Goal: Task Accomplishment & Management: Use online tool/utility

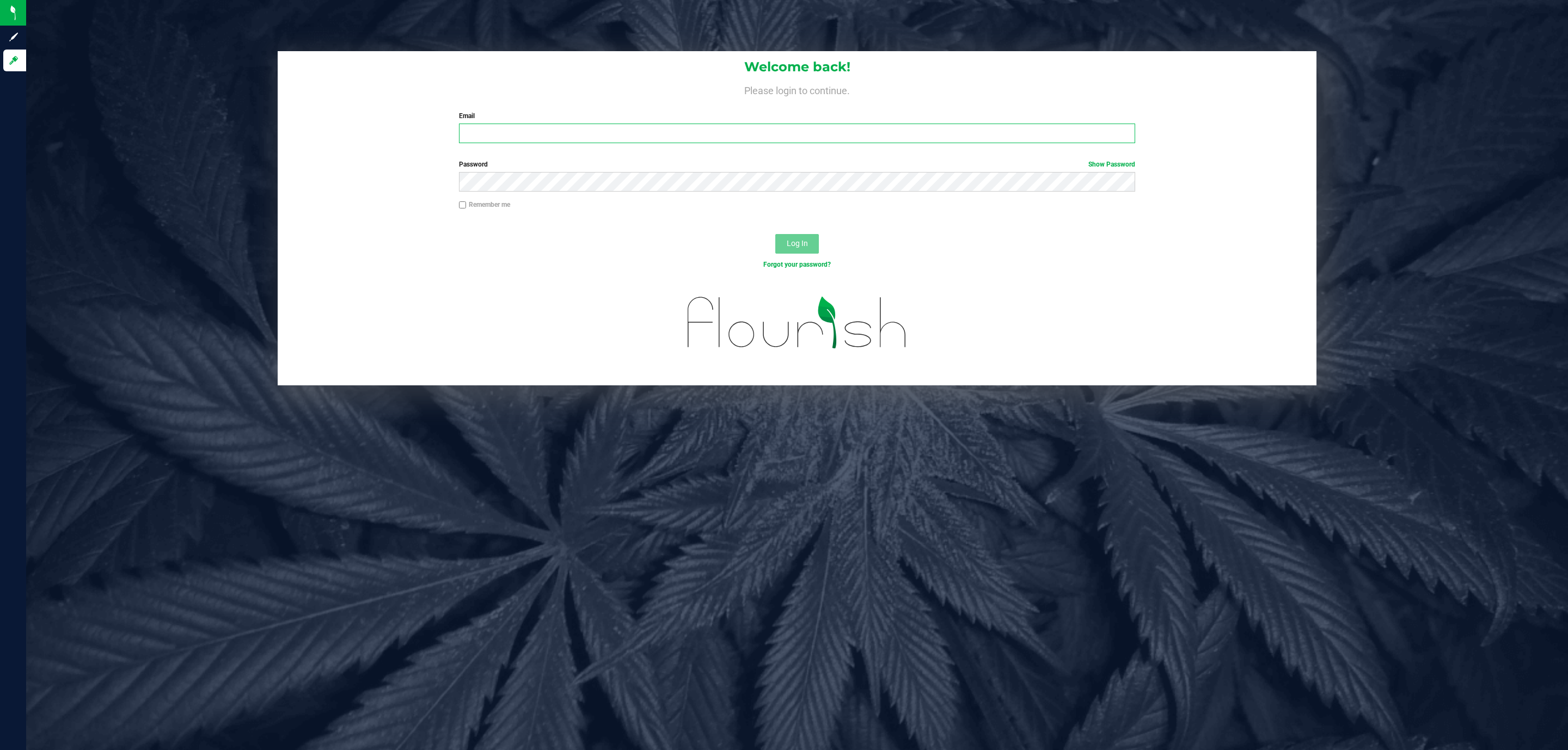
click at [665, 136] on input "Email" at bounding box center [797, 133] width 676 height 20
type input "[EMAIL_ADDRESS][DOMAIN_NAME]"
click at [775, 234] on button "Log In" at bounding box center [797, 244] width 44 height 20
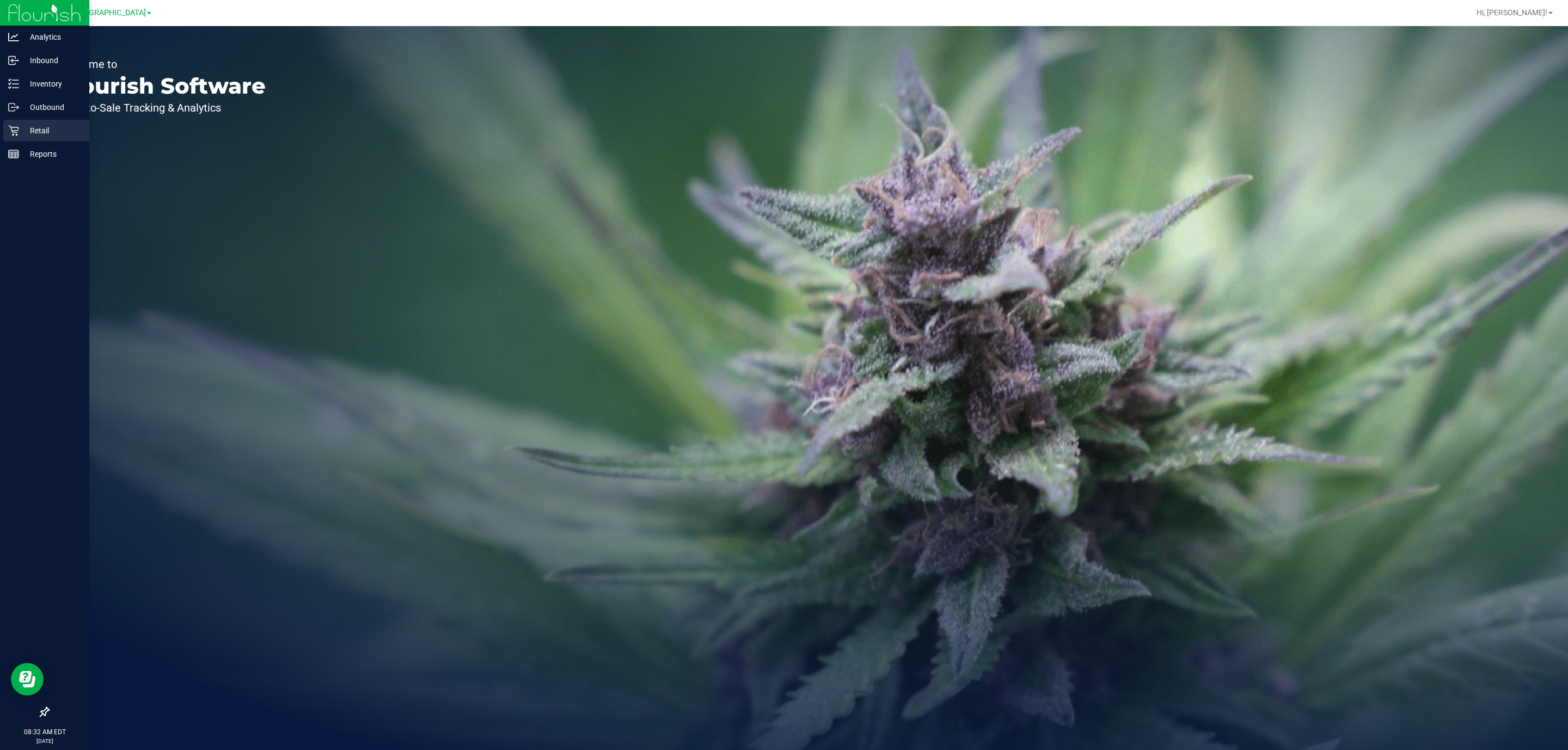
click at [55, 131] on p "Retail" at bounding box center [51, 131] width 65 height 13
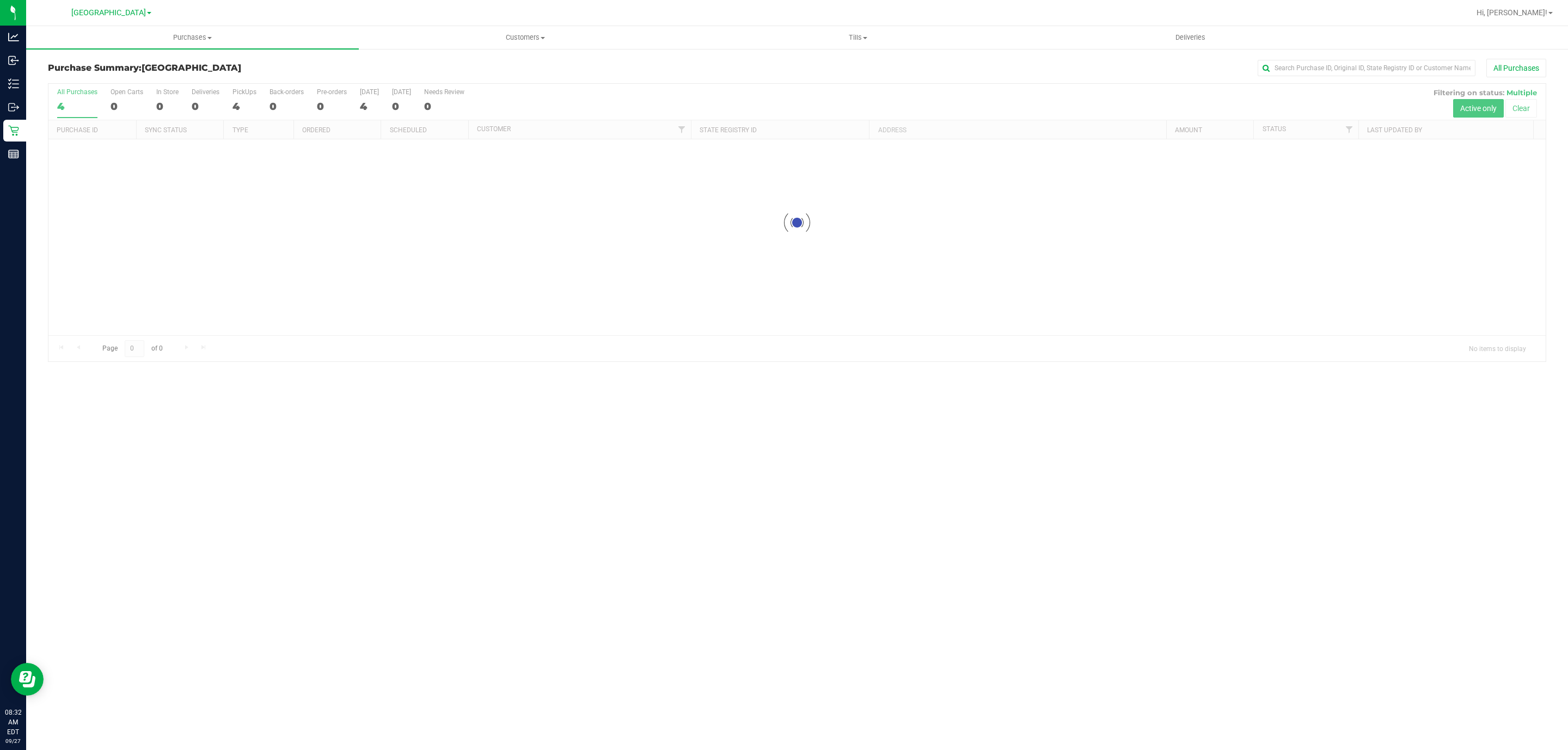
drag, startPoint x: 747, startPoint y: 16, endPoint x: 799, endPoint y: 25, distance: 52.8
click at [745, 16] on div at bounding box center [832, 12] width 1274 height 21
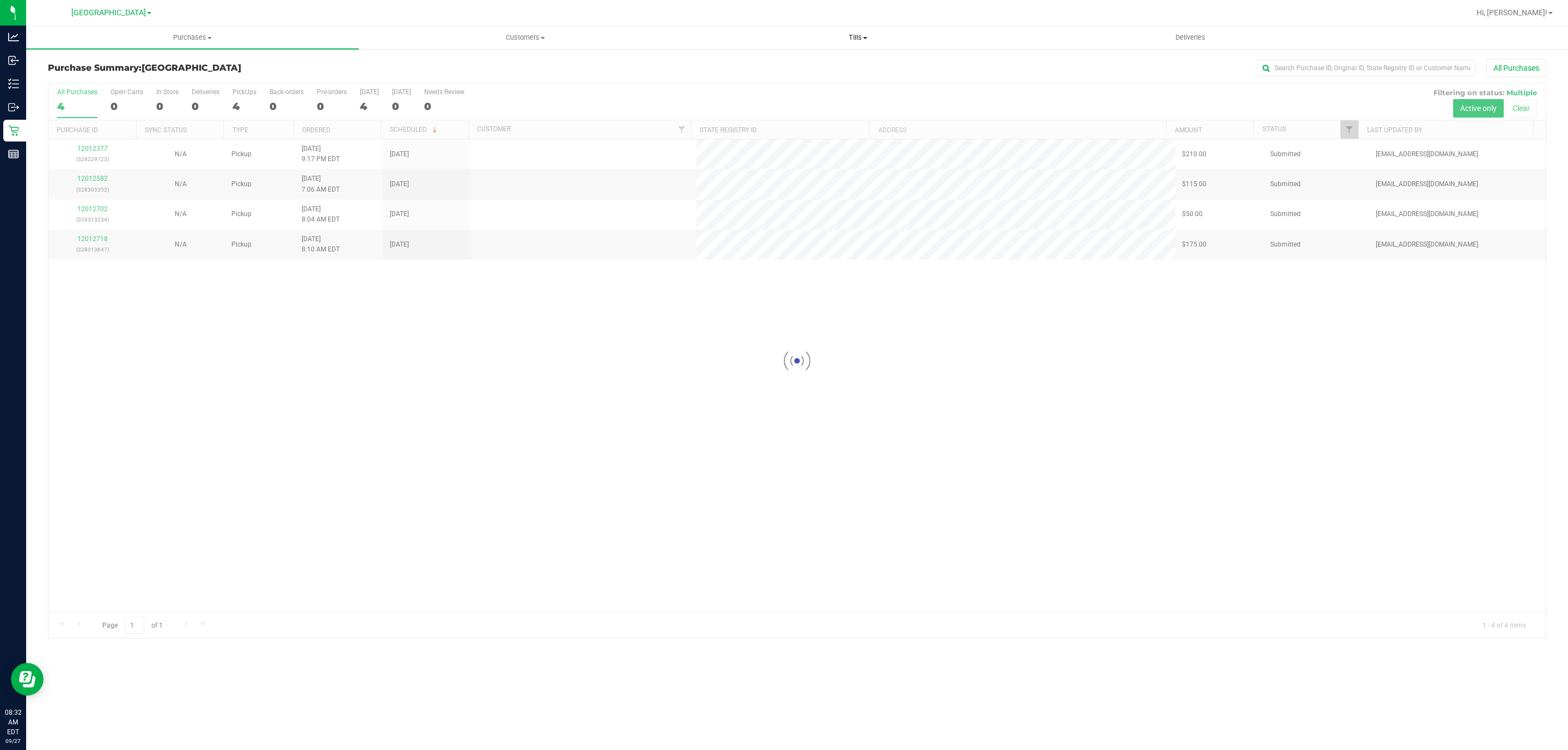
click at [838, 38] on span "Tills" at bounding box center [857, 37] width 331 height 10
click at [797, 72] on li "Reconcile e-payments" at bounding box center [857, 79] width 333 height 13
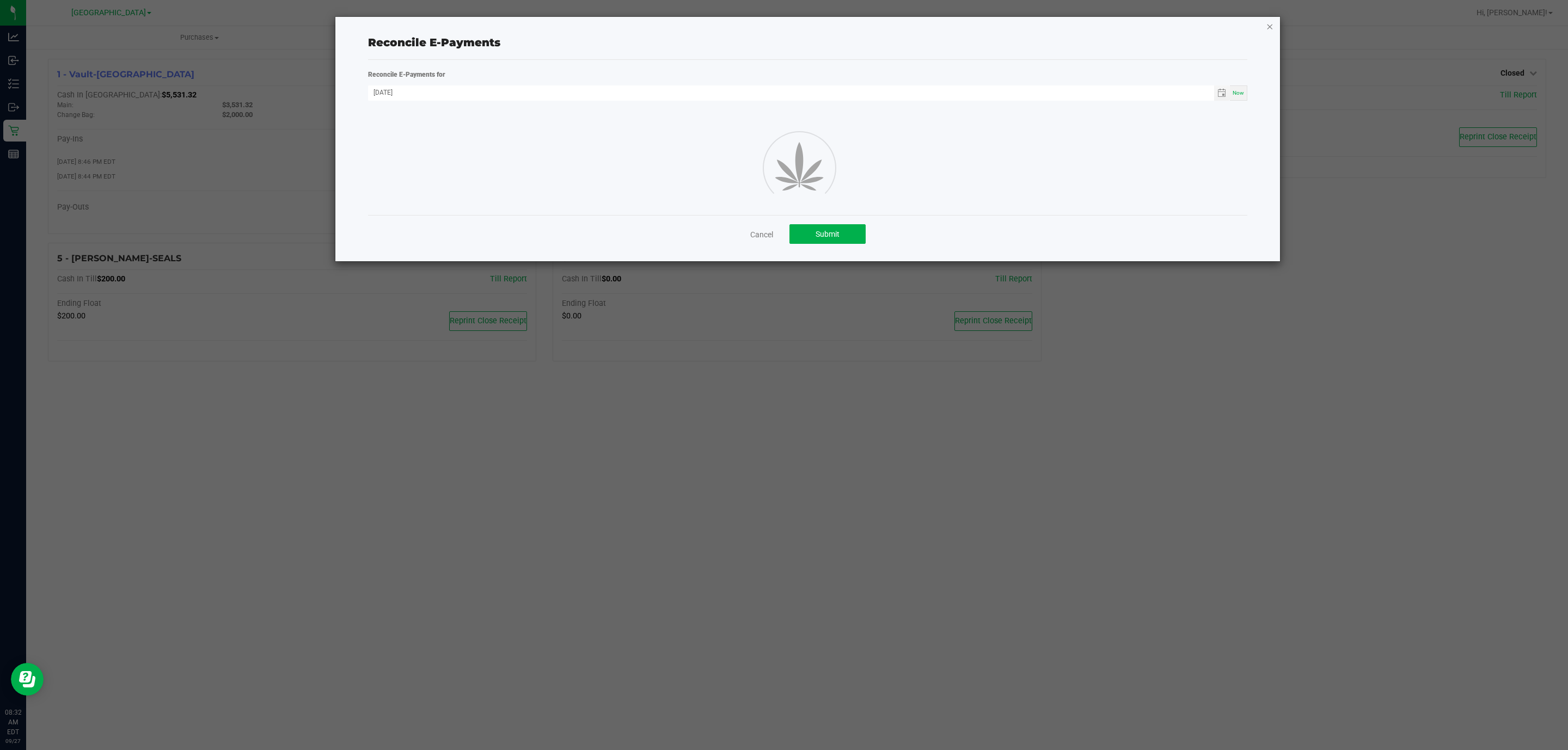
click at [1271, 27] on icon "button" at bounding box center [1270, 26] width 8 height 13
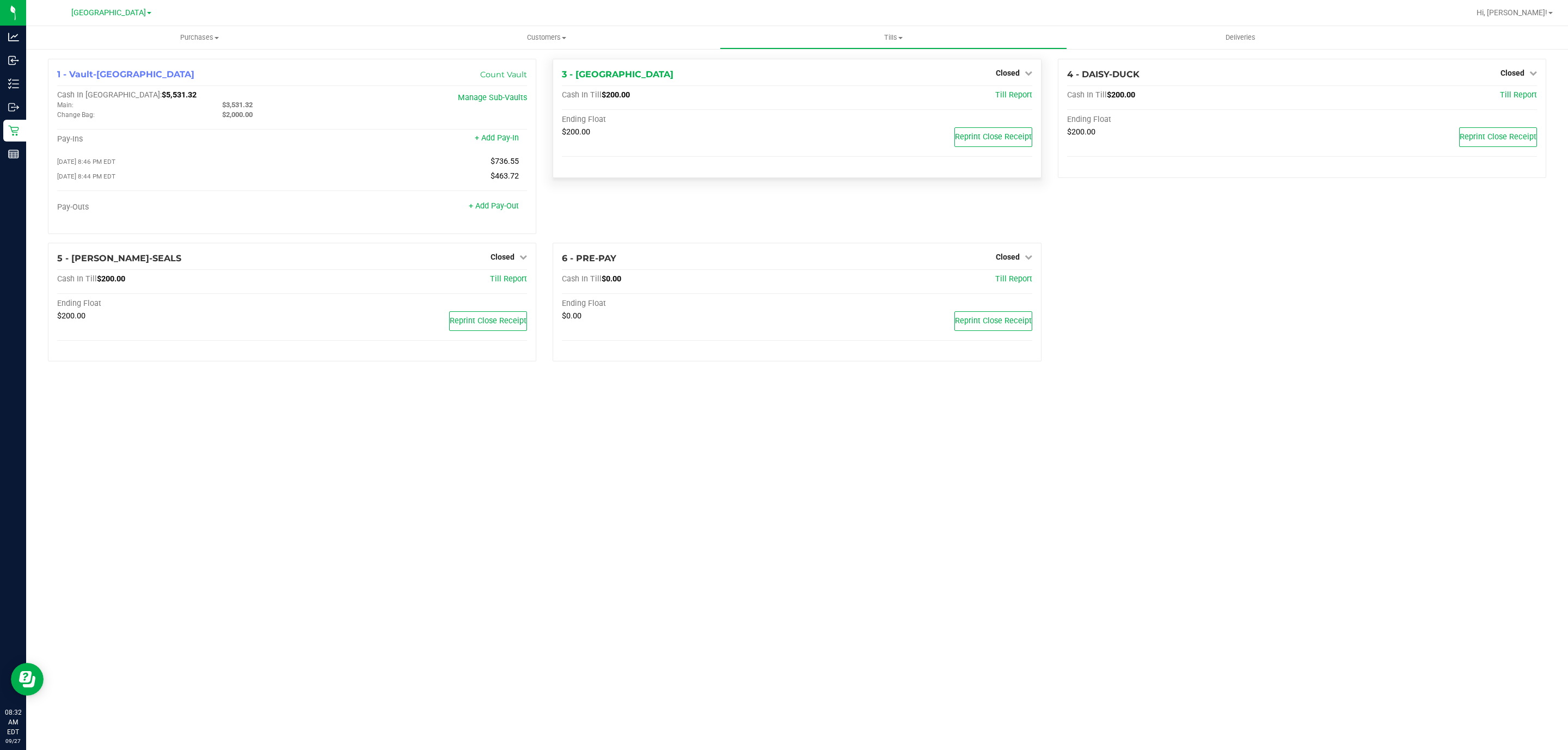
click at [1016, 65] on div "3 - CYPRUS Closed Open Till Cash In Till $200.00 Till Report Ending Float $200.…" at bounding box center [797, 118] width 488 height 119
click at [1013, 77] on div "Closed" at bounding box center [1014, 73] width 36 height 13
click at [1011, 77] on span "Closed" at bounding box center [1008, 72] width 24 height 8
click at [1004, 95] on link "Open Till" at bounding box center [1008, 96] width 29 height 8
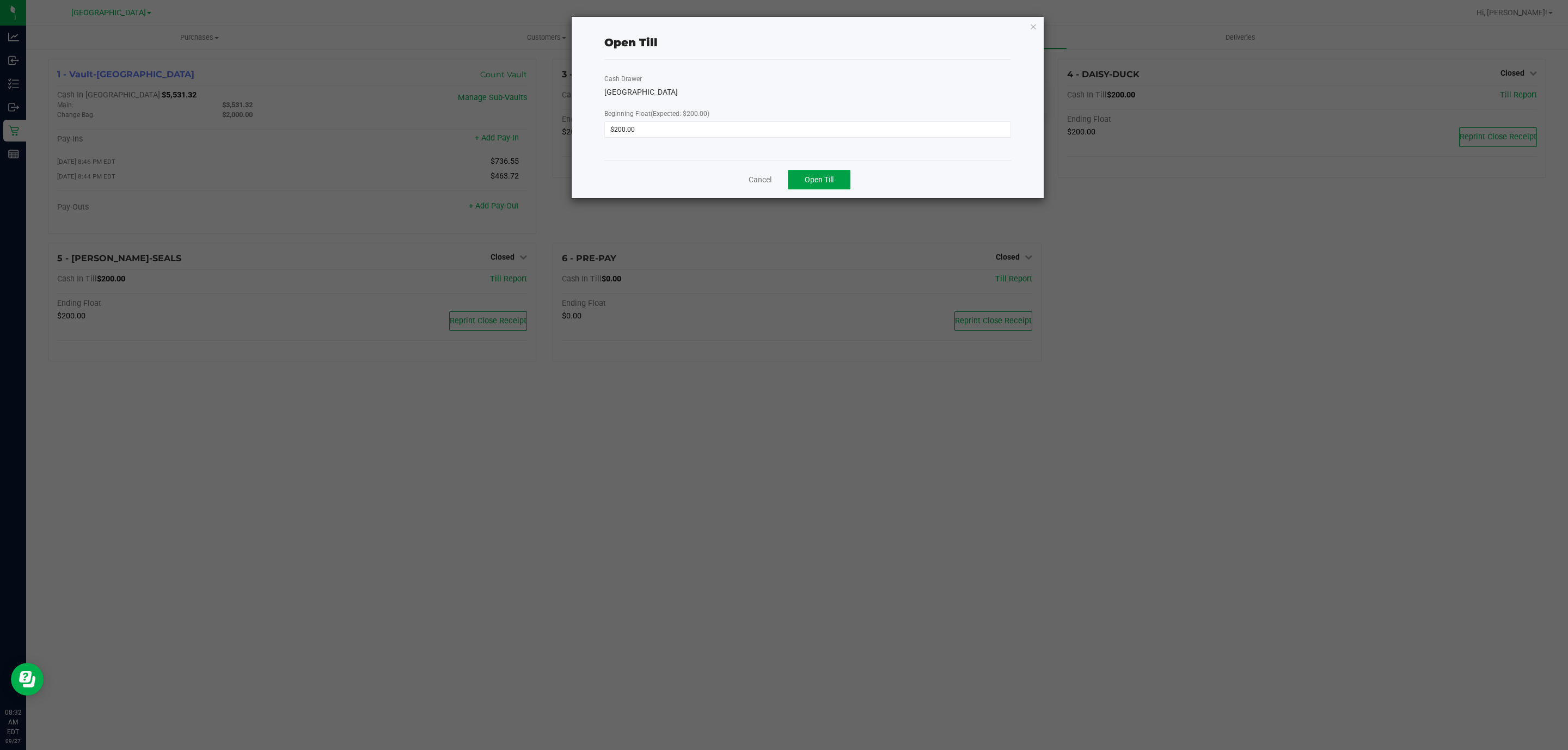
click at [840, 185] on button "Open Till" at bounding box center [819, 180] width 62 height 20
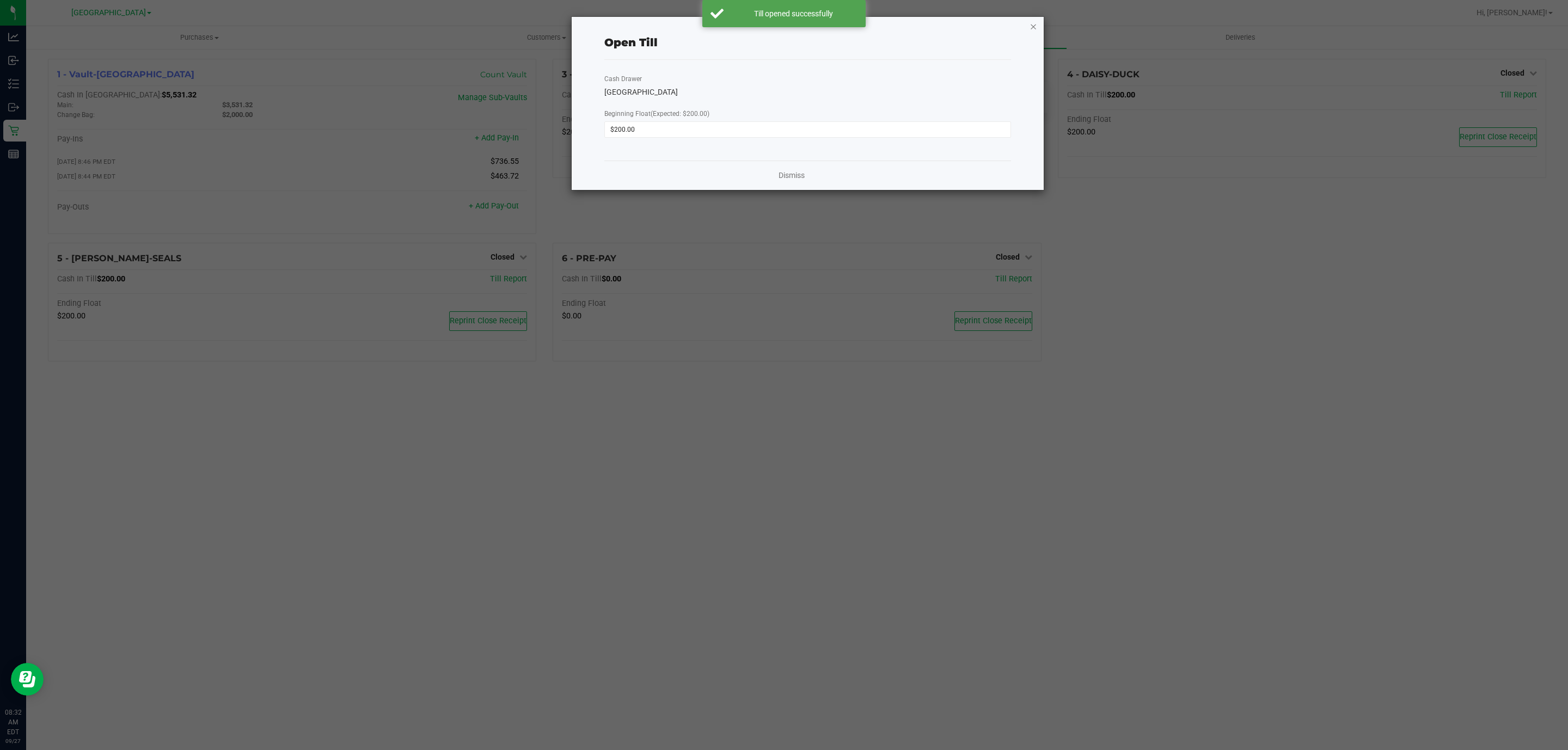
click at [1033, 29] on icon "button" at bounding box center [1034, 26] width 8 height 13
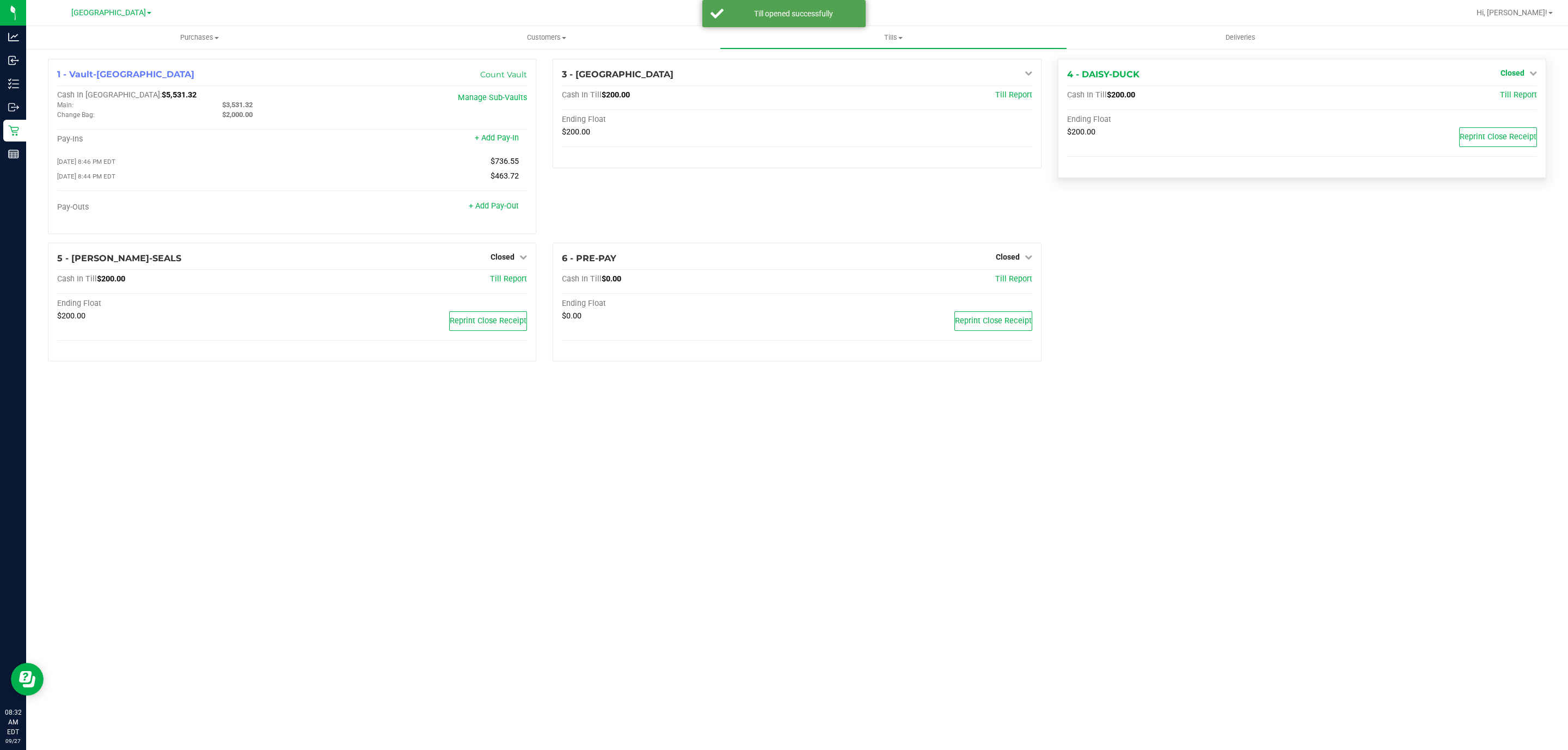
click at [1513, 75] on span "Closed" at bounding box center [1513, 72] width 24 height 8
click at [1506, 95] on link "Open Till" at bounding box center [1512, 96] width 29 height 8
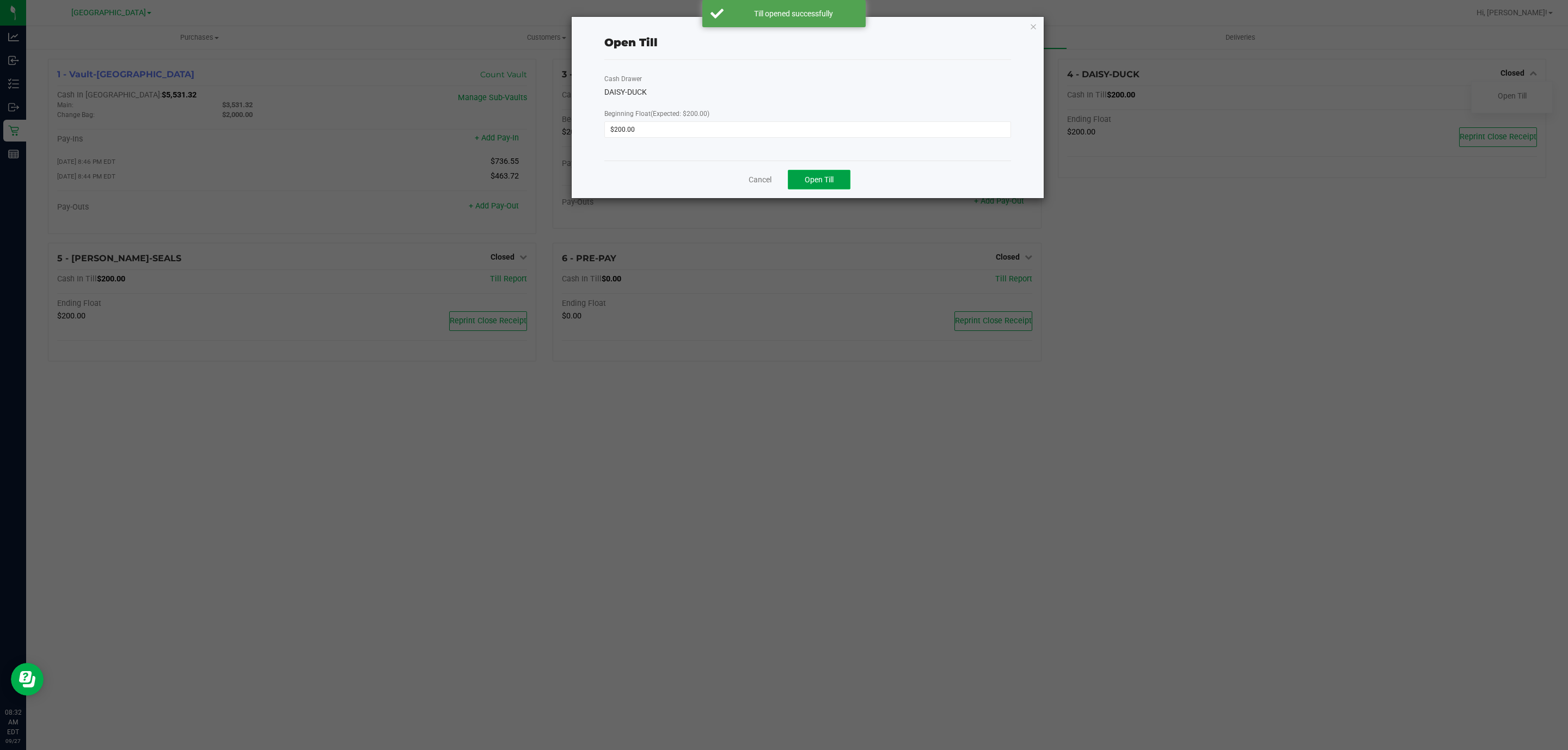
drag, startPoint x: 828, startPoint y: 181, endPoint x: 955, endPoint y: 133, distance: 135.8
click at [829, 181] on span "Open Till" at bounding box center [819, 179] width 29 height 8
click at [1033, 29] on icon "button" at bounding box center [1034, 26] width 8 height 13
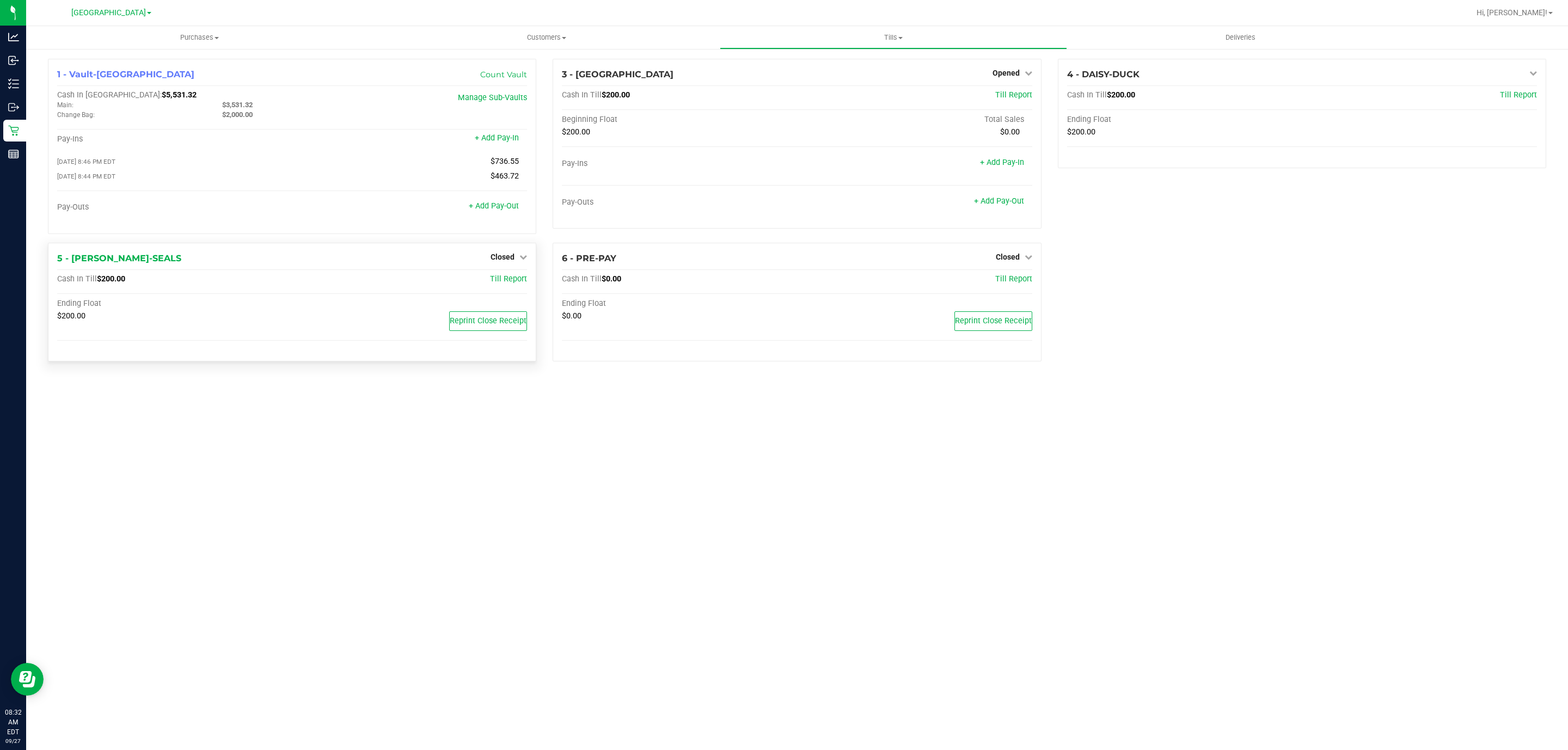
click at [508, 263] on div "Closed" at bounding box center [509, 257] width 36 height 13
click at [513, 255] on span "Closed" at bounding box center [502, 256] width 24 height 8
click at [497, 283] on link "Open Till" at bounding box center [502, 278] width 29 height 8
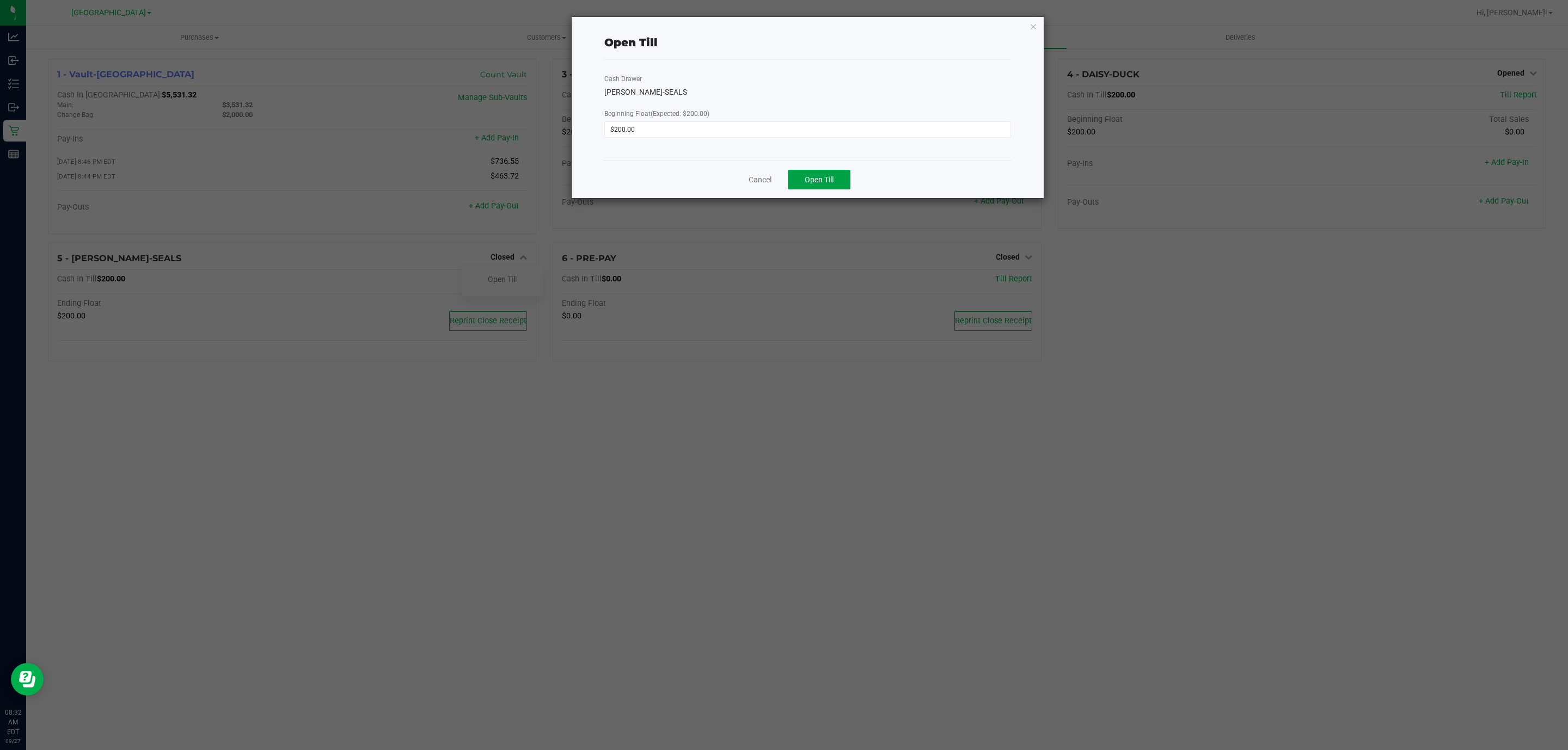
click at [808, 178] on span "Open Till" at bounding box center [819, 179] width 29 height 8
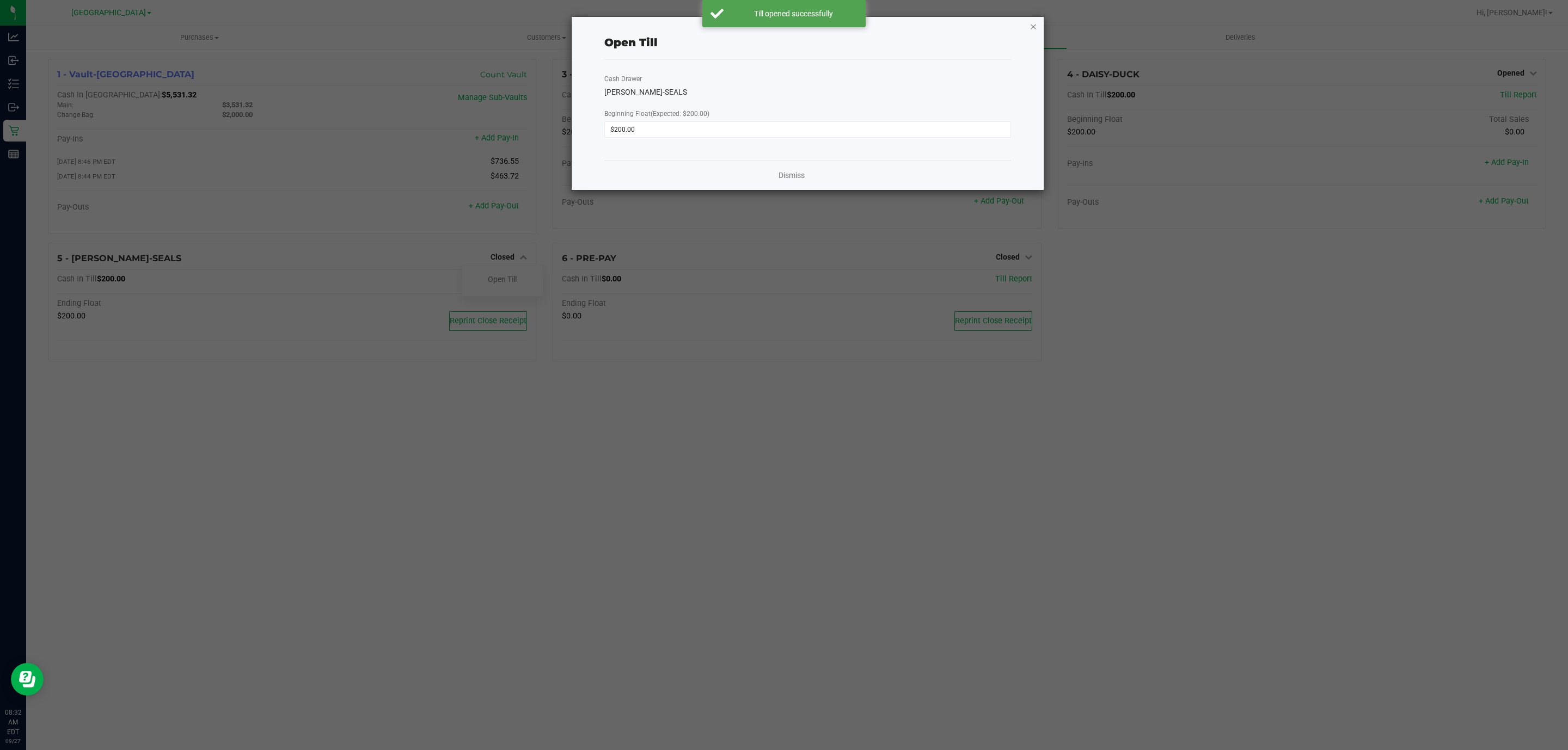
click at [1030, 28] on icon "button" at bounding box center [1034, 26] width 8 height 13
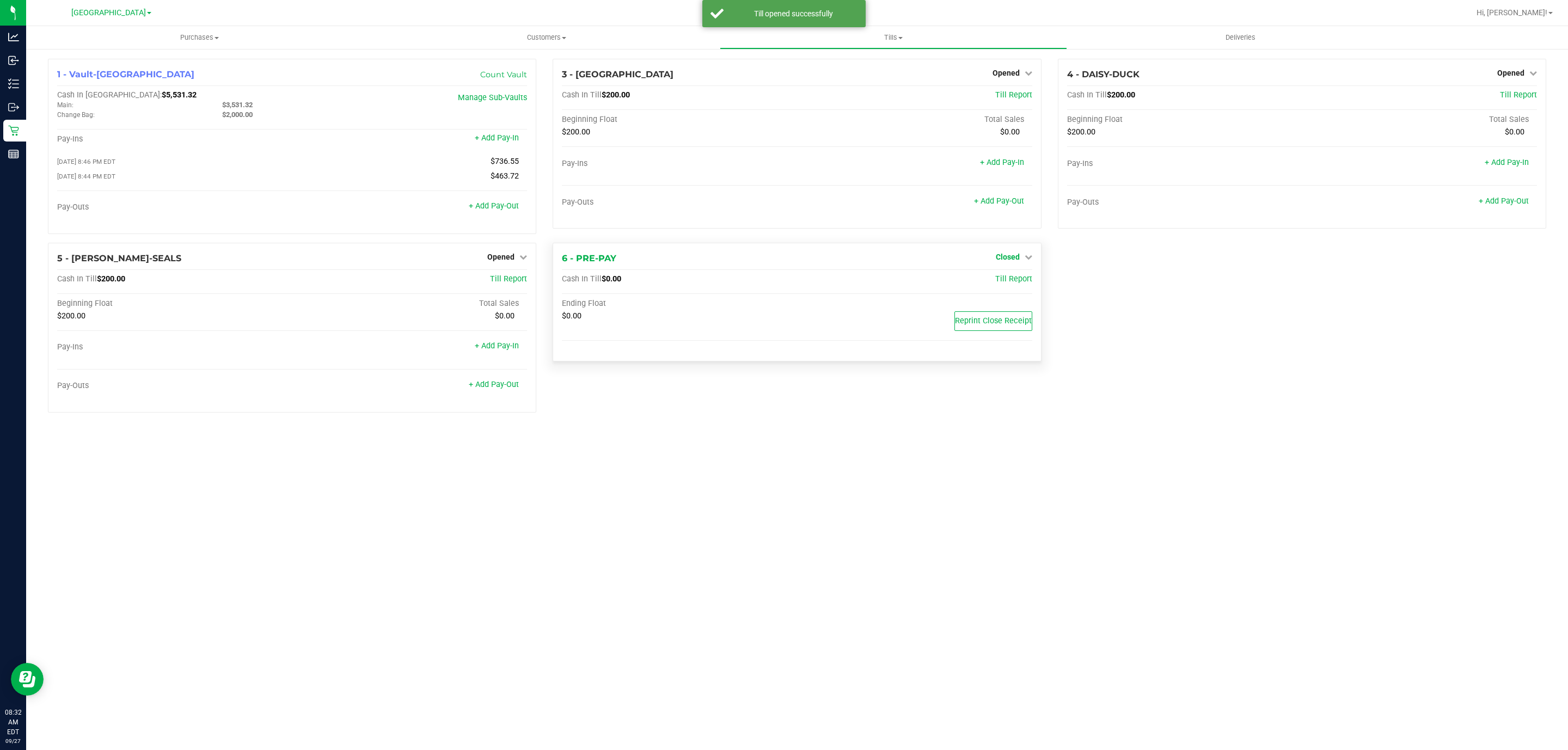
click at [1006, 257] on span "Closed" at bounding box center [1008, 256] width 24 height 8
click at [998, 279] on link "Open Till" at bounding box center [1008, 278] width 29 height 8
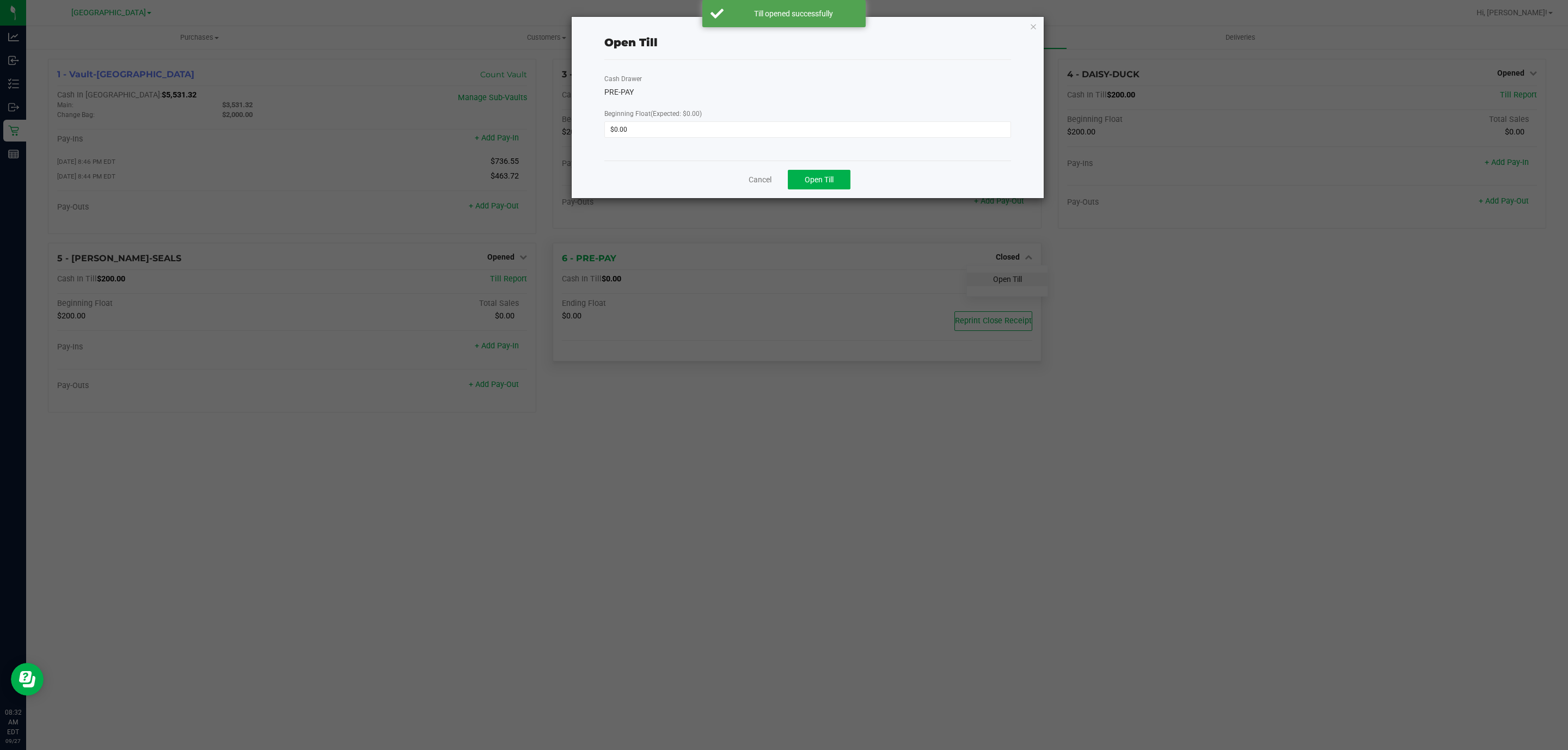
click at [998, 279] on ngb-modal-window "Open Till Cash Drawer PRE-PAY Beginning Float (Expected: $0.00) $0.00 Cancel Op…" at bounding box center [788, 375] width 1576 height 750
click at [823, 173] on button "Open Till" at bounding box center [819, 180] width 62 height 20
click at [1032, 29] on icon "button" at bounding box center [1034, 26] width 8 height 13
